Goal: Task Accomplishment & Management: Manage account settings

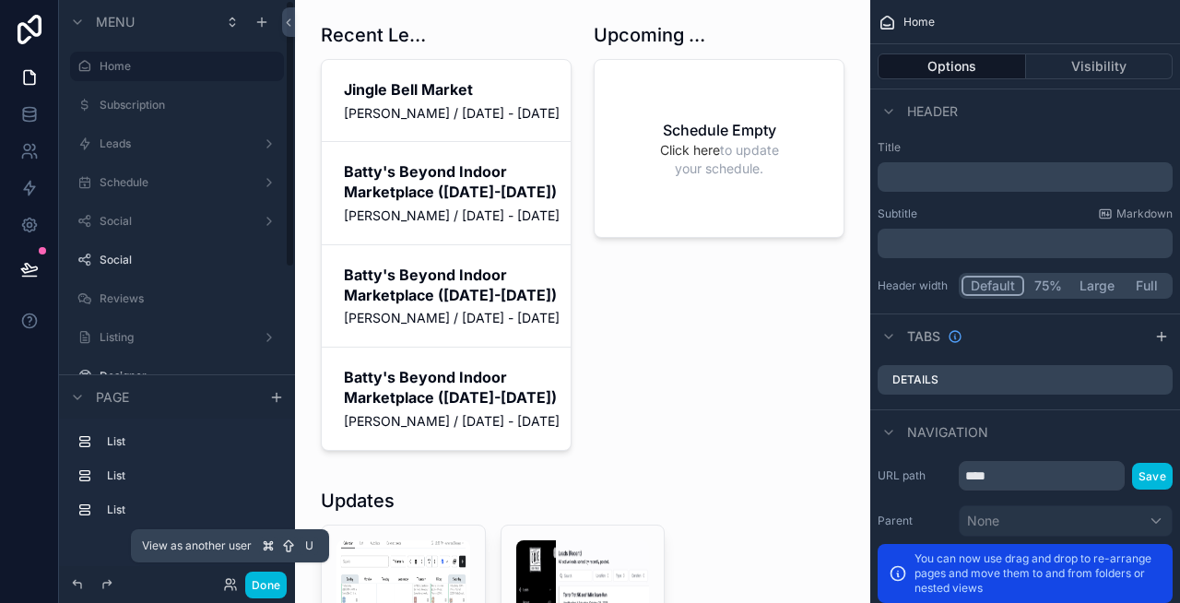
click at [233, 579] on icon at bounding box center [234, 581] width 2 height 5
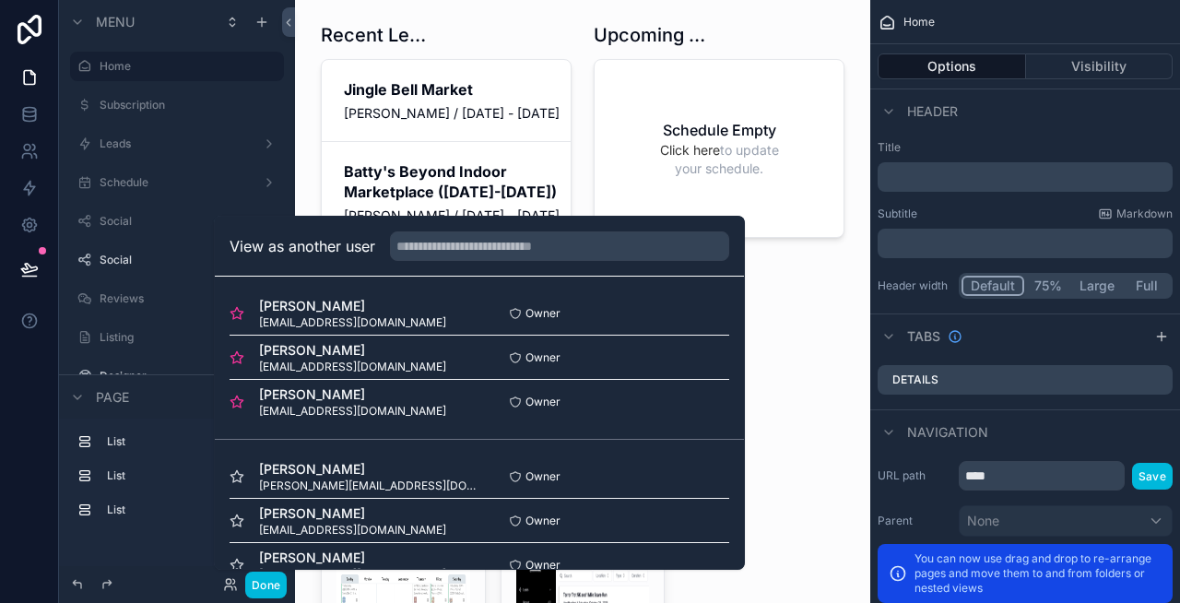
click at [0, 0] on button "Select" at bounding box center [0, 0] width 0 height 0
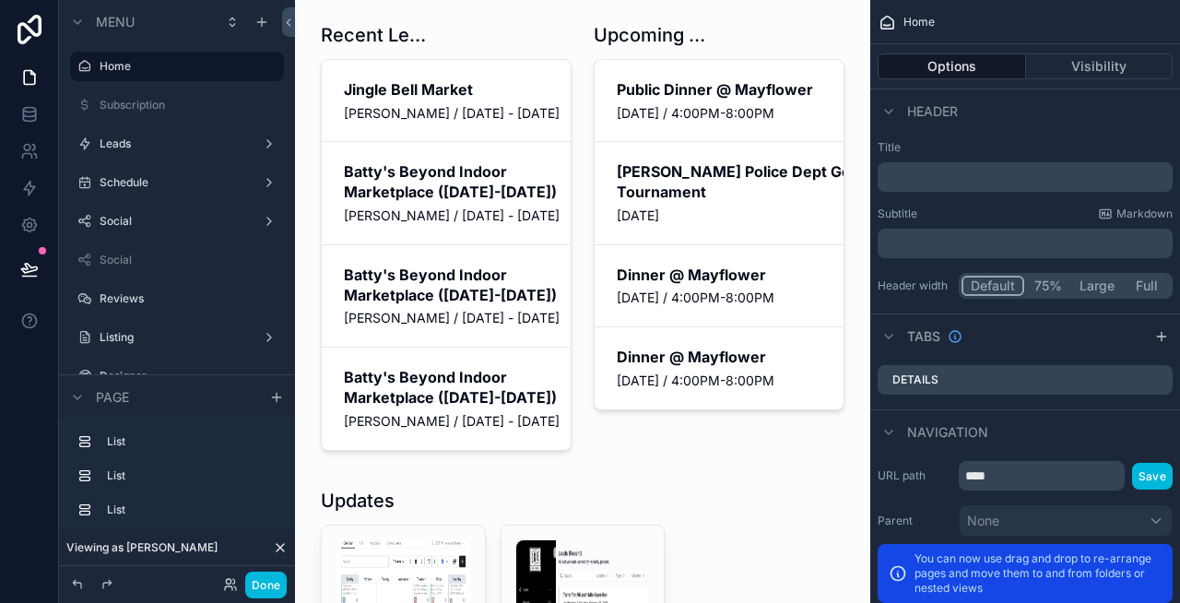
click at [267, 575] on button "Done" at bounding box center [265, 584] width 41 height 27
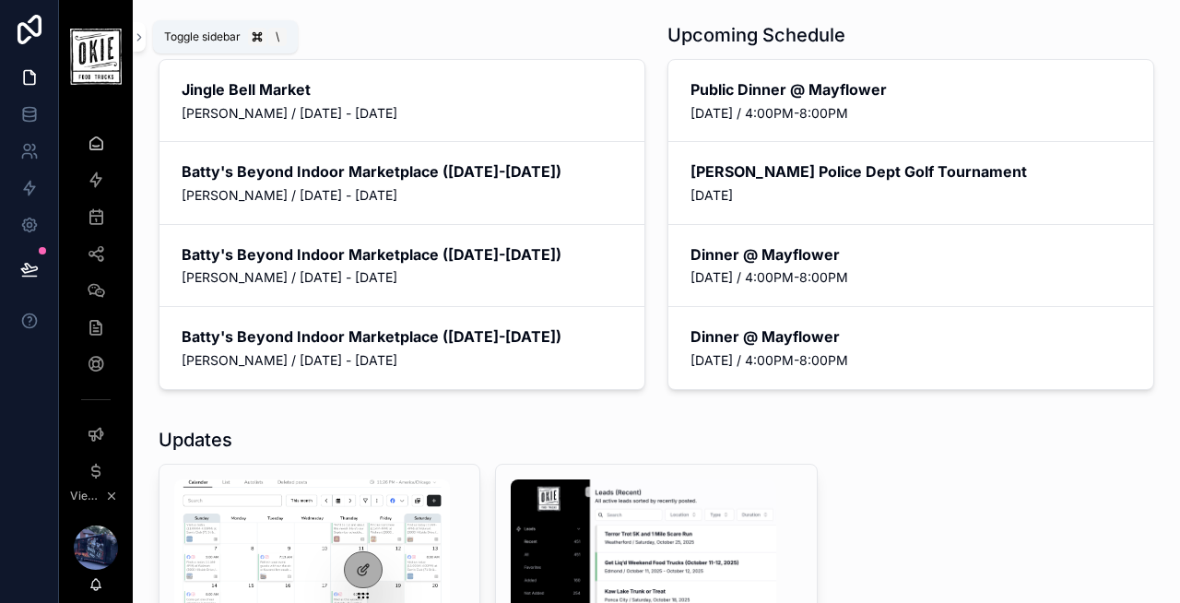
click at [137, 40] on icon "scrollable content" at bounding box center [139, 37] width 4 height 6
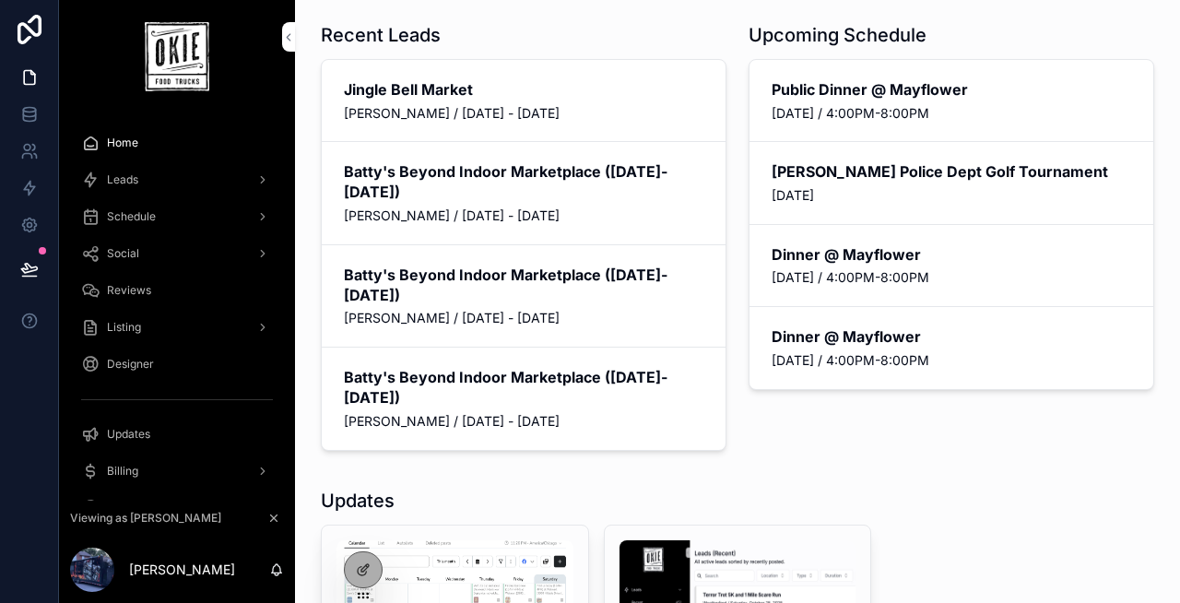
click at [127, 219] on span "Schedule" at bounding box center [131, 216] width 49 height 15
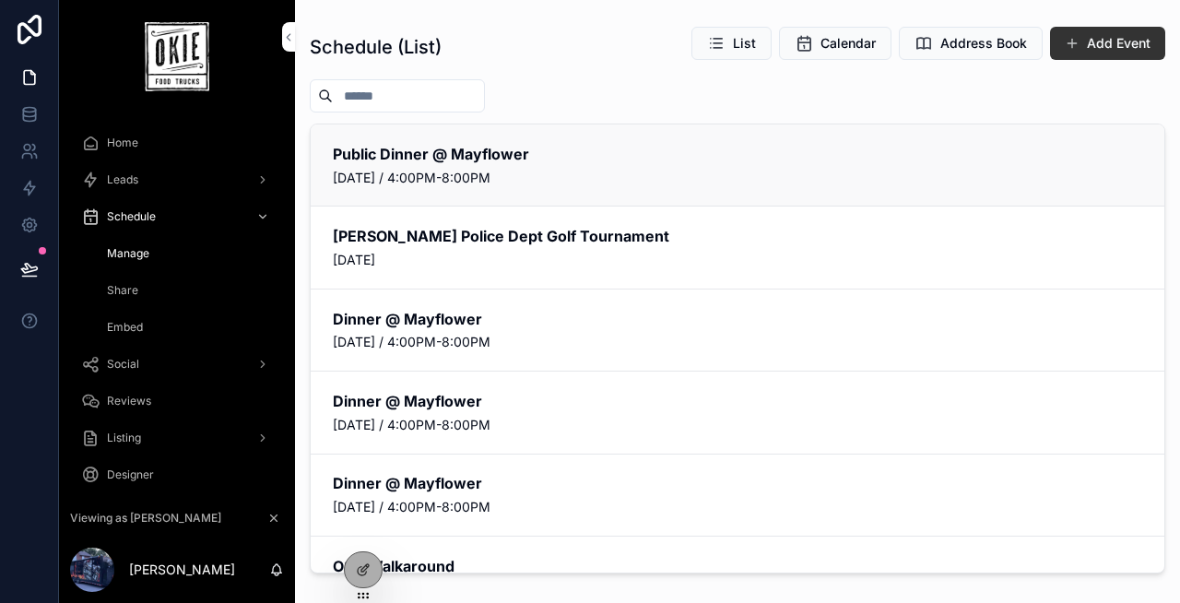
click at [0, 0] on span "Edit" at bounding box center [0, 0] width 0 height 0
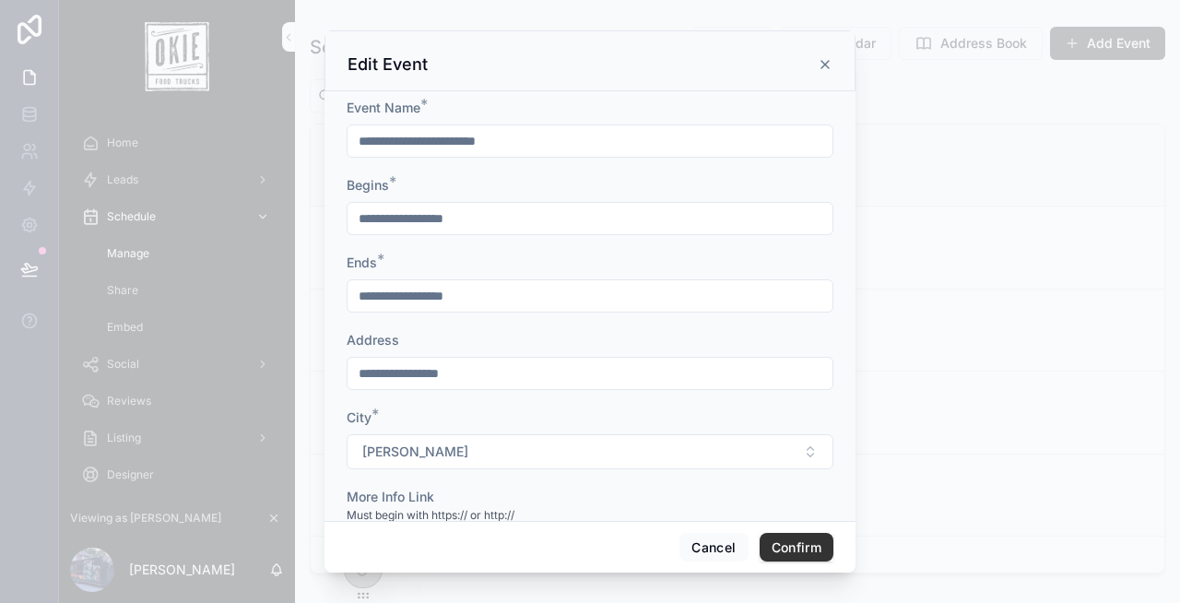
drag, startPoint x: 401, startPoint y: 141, endPoint x: 333, endPoint y: 140, distance: 68.2
click at [333, 140] on div "**********" at bounding box center [589, 305] width 531 height 429
type input "**********"
click at [796, 546] on button "Confirm" at bounding box center [796, 547] width 74 height 29
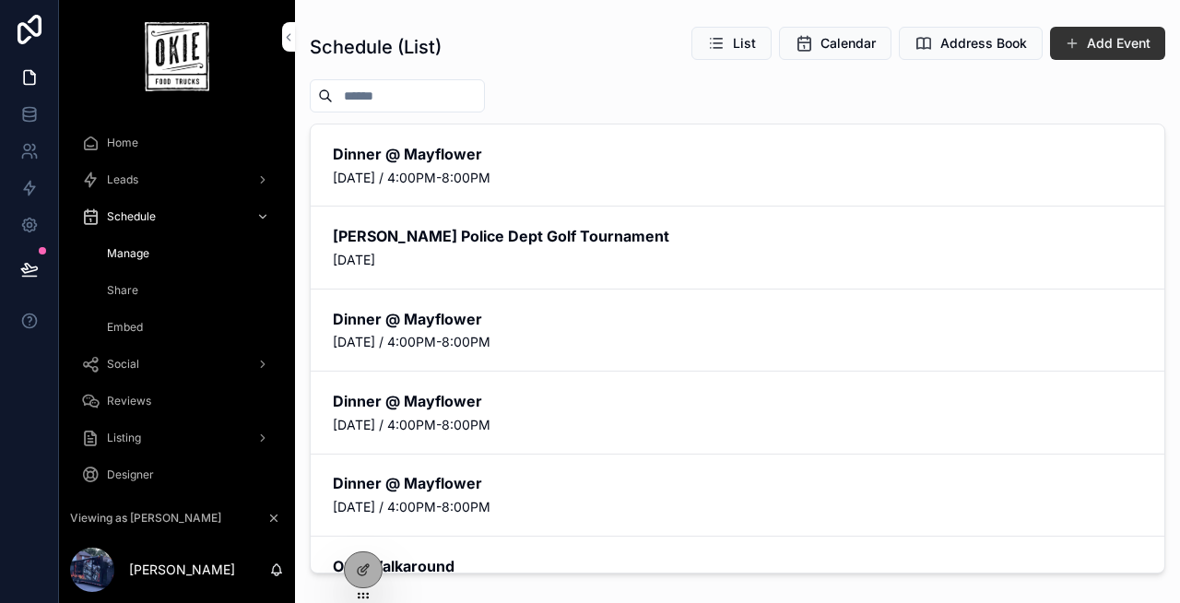
click at [119, 359] on span "Social" at bounding box center [123, 364] width 32 height 15
